Goal: Information Seeking & Learning: Learn about a topic

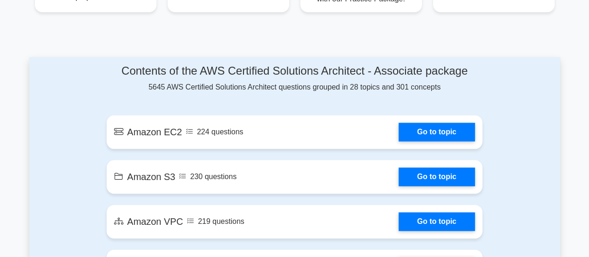
scroll to position [437, 0]
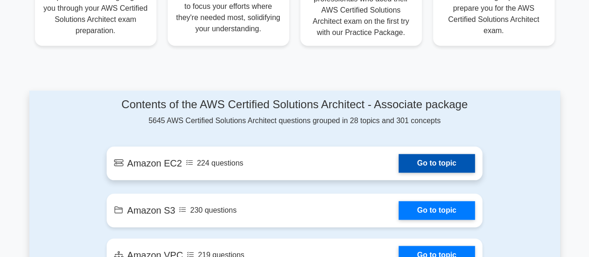
click at [423, 169] on link "Go to topic" at bounding box center [437, 163] width 76 height 19
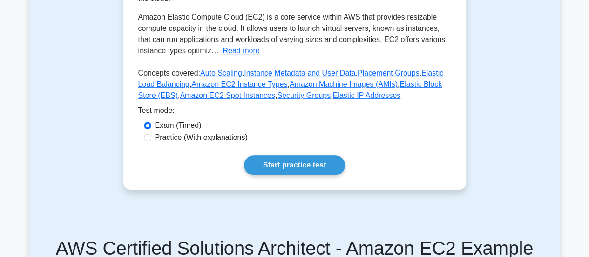
scroll to position [221, 0]
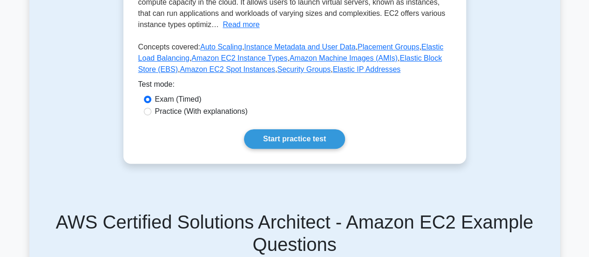
click at [183, 112] on label "Practice (With explanations)" at bounding box center [201, 111] width 93 height 11
click at [151, 112] on input "Practice (With explanations)" at bounding box center [147, 111] width 7 height 7
radio input "true"
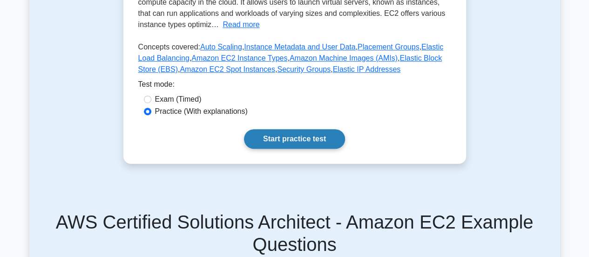
click at [281, 138] on link "Start practice test" at bounding box center [294, 139] width 101 height 20
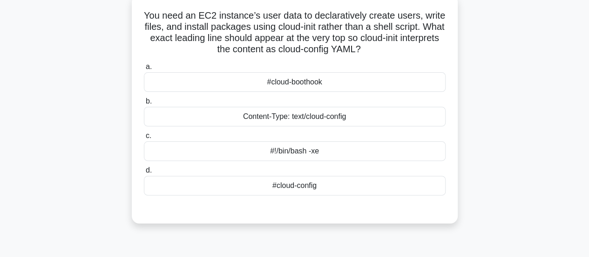
scroll to position [35, 0]
